Goal: Information Seeking & Learning: Understand process/instructions

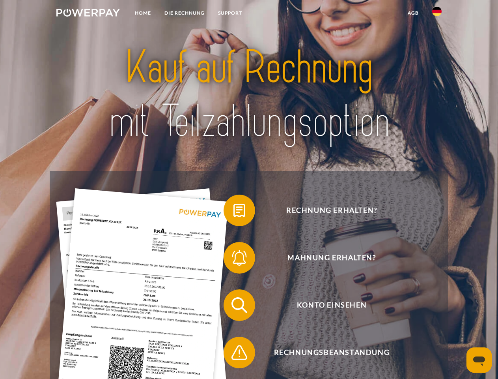
click at [88, 14] on img at bounding box center [88, 13] width 64 height 8
click at [437, 14] on img at bounding box center [436, 11] width 9 height 9
click at [413, 13] on link "agb" at bounding box center [413, 13] width 24 height 14
click at [234, 212] on span at bounding box center [227, 210] width 39 height 39
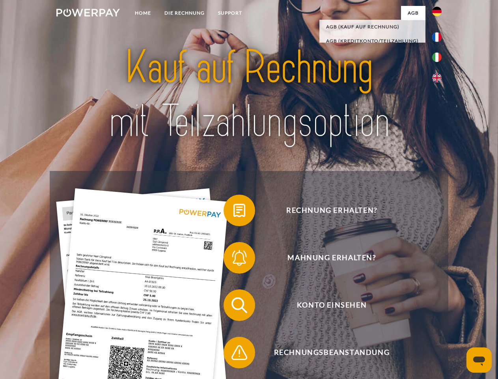
click at [234, 259] on span at bounding box center [227, 257] width 39 height 39
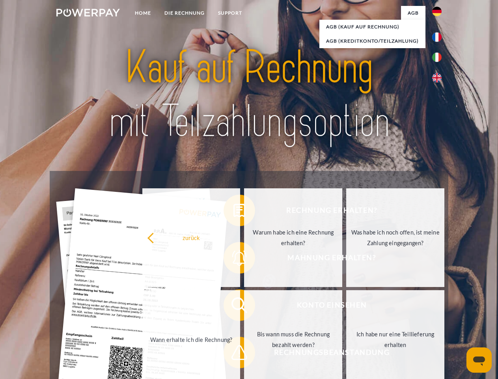
click at [244, 307] on link "Bis wann muss die Rechnung bezahlt werden?" at bounding box center [293, 339] width 98 height 99
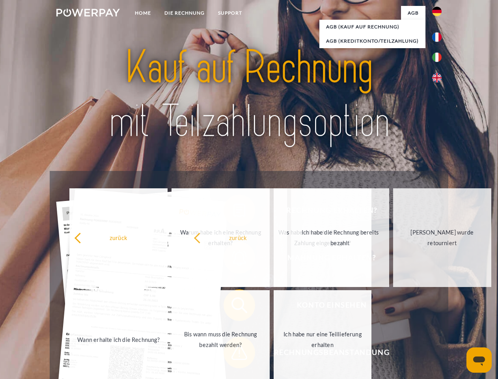
click at [234, 354] on span at bounding box center [227, 352] width 39 height 39
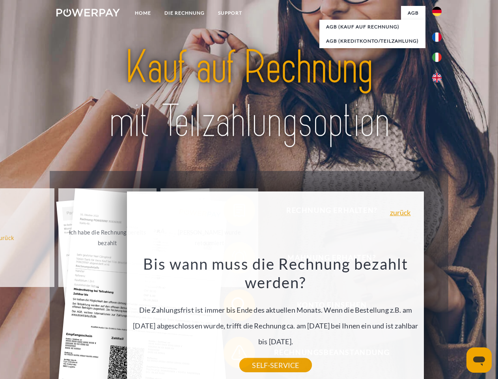
click at [479, 360] on icon "Messaging-Fenster öffnen" at bounding box center [479, 360] width 12 height 9
